Goal: Obtain resource: Download file/media

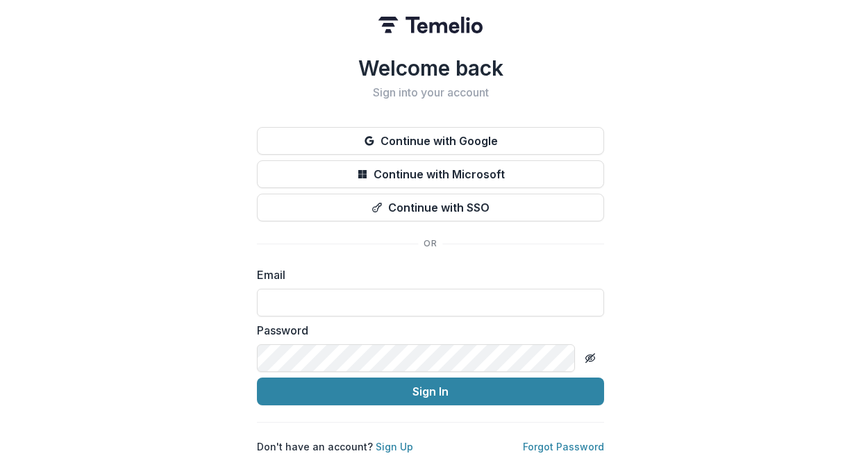
type input "**********"
click at [257, 386] on button "Sign In" at bounding box center [430, 392] width 347 height 28
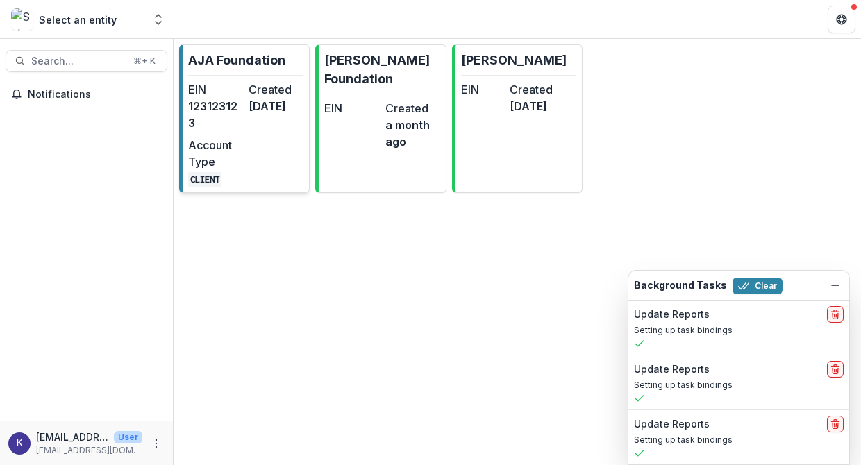
click at [223, 128] on dd "123123123" at bounding box center [215, 114] width 55 height 33
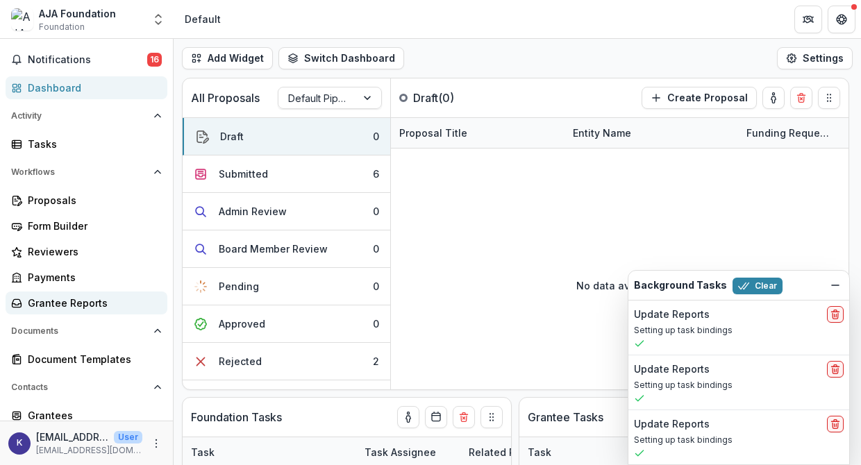
scroll to position [37, 0]
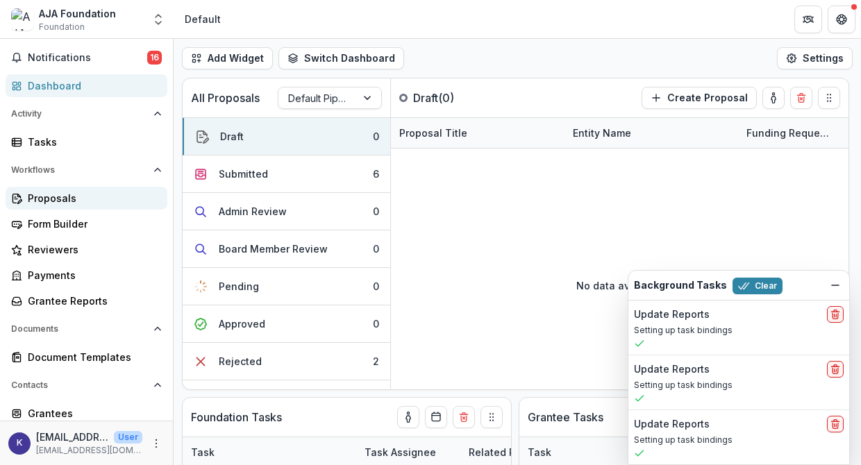
click at [62, 198] on div "Proposals" at bounding box center [92, 198] width 128 height 15
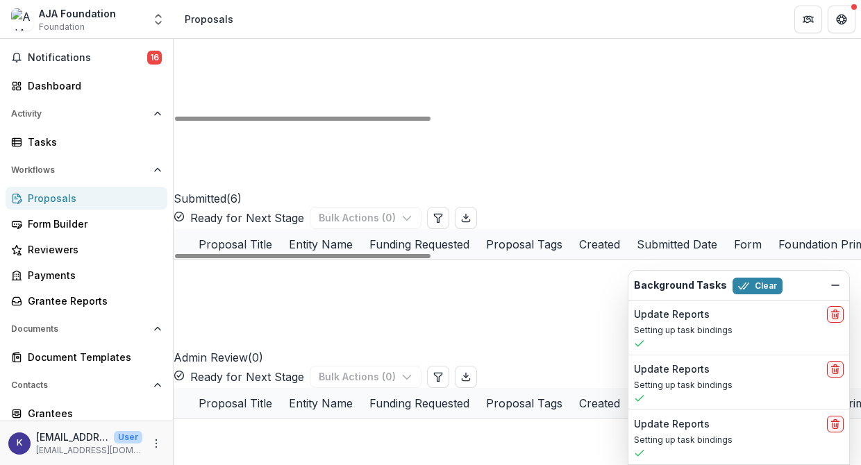
scroll to position [345, 0]
click at [357, 416] on link "2026 - AJA Foundation Grant Application" at bounding box center [351, 423] width 199 height 15
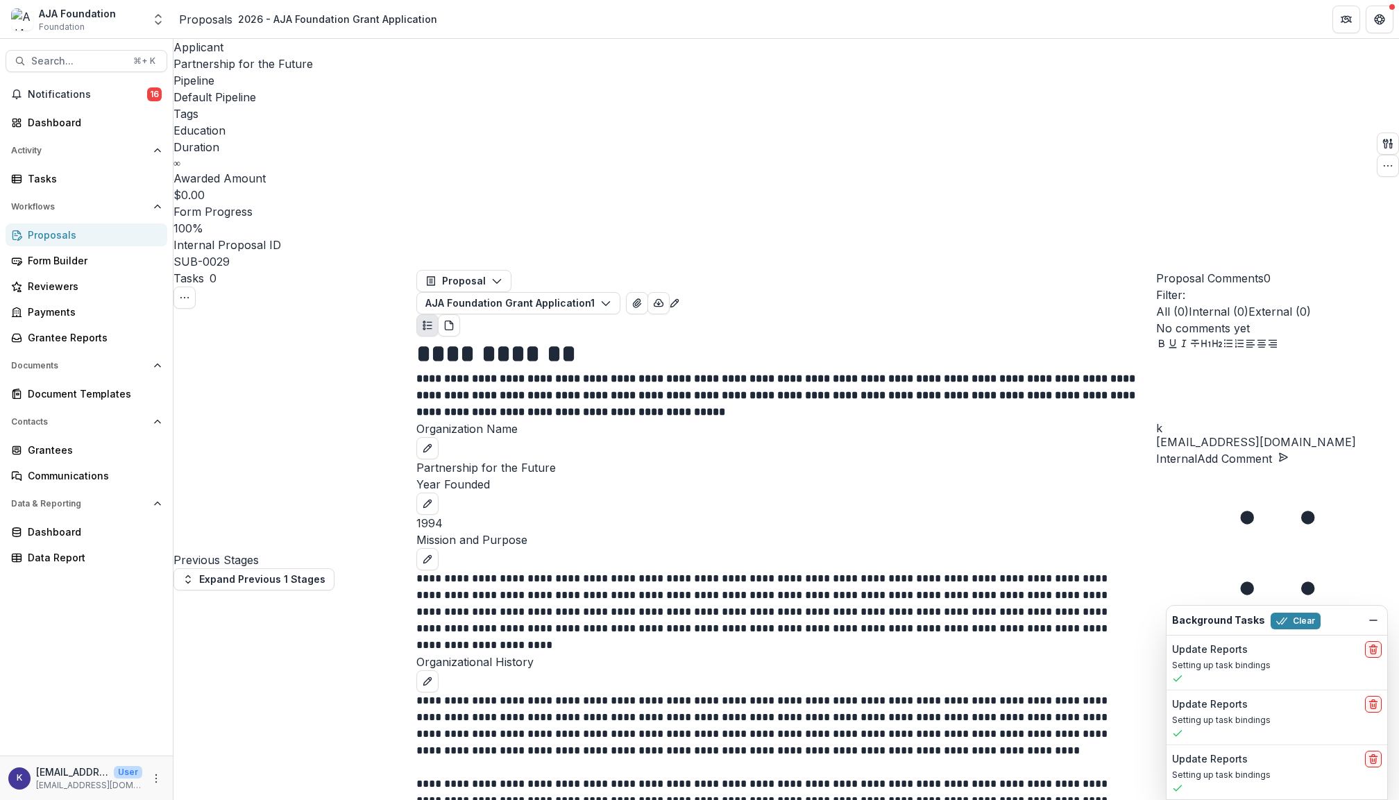
scroll to position [2804, 0]
click at [11, 464] on button "Close" at bounding box center [5, 808] width 11 height 17
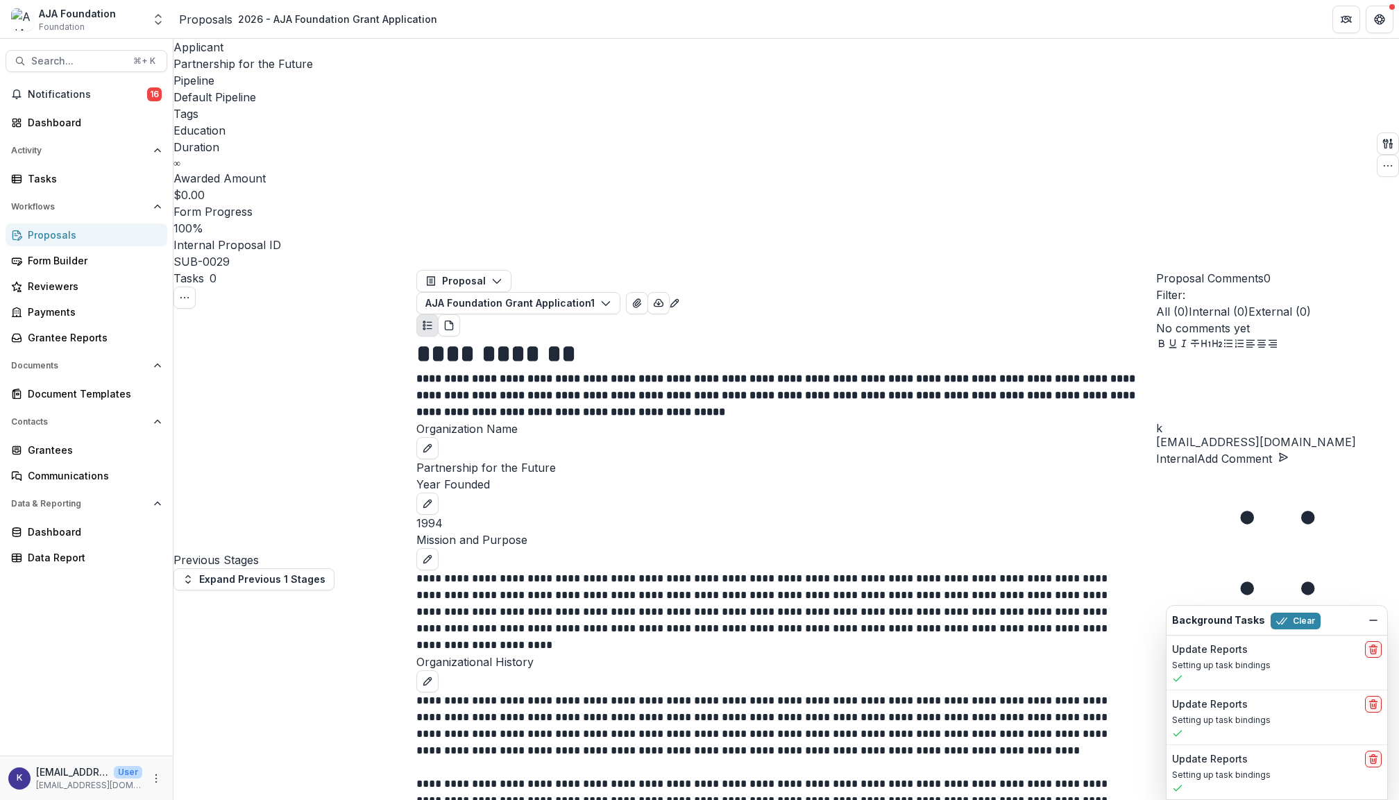
click at [11, 464] on icon "Close" at bounding box center [5, 809] width 11 height 11
